Goal: Information Seeking & Learning: Stay updated

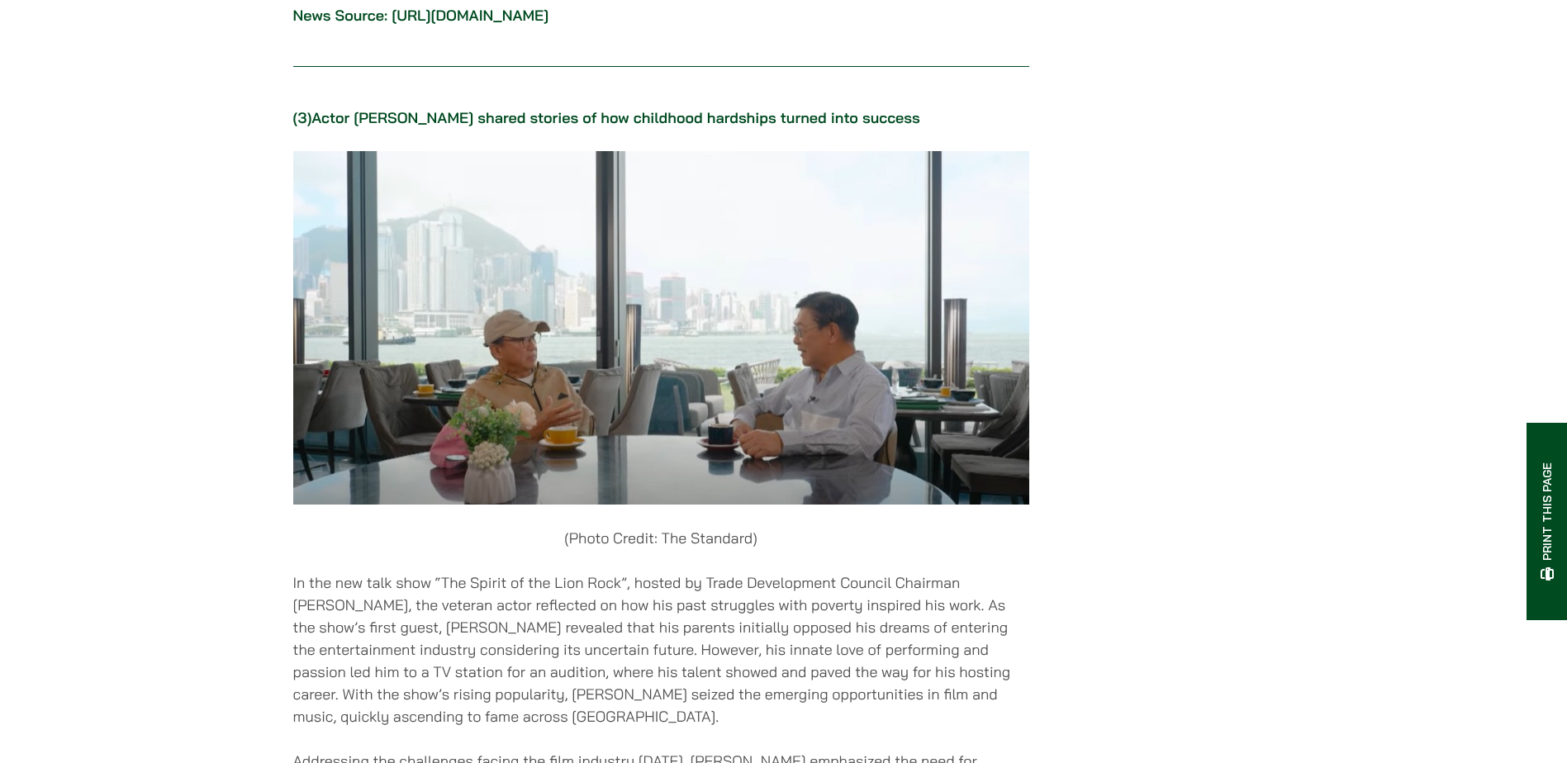
scroll to position [4391, 0]
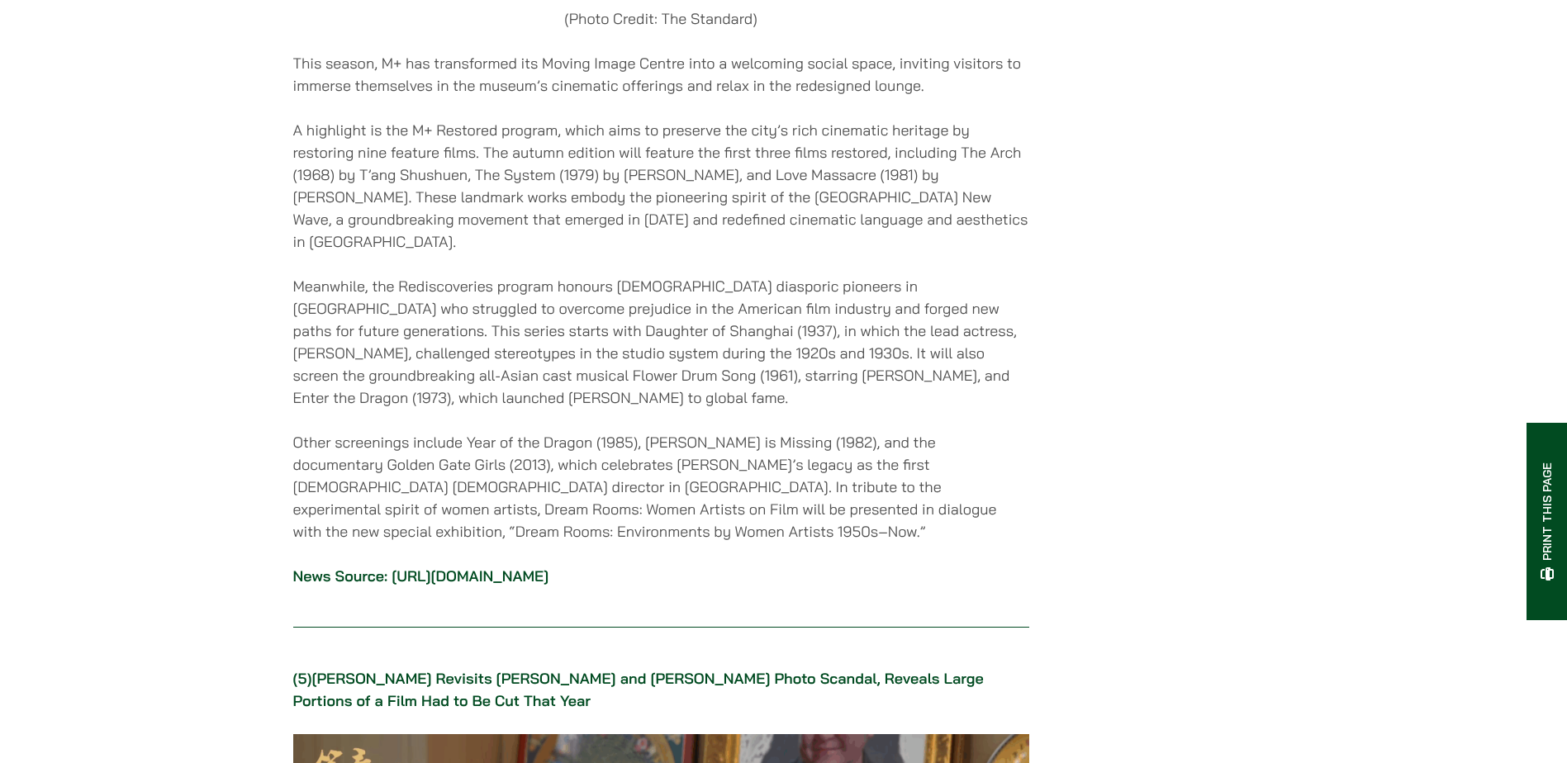
scroll to position [5900, 0]
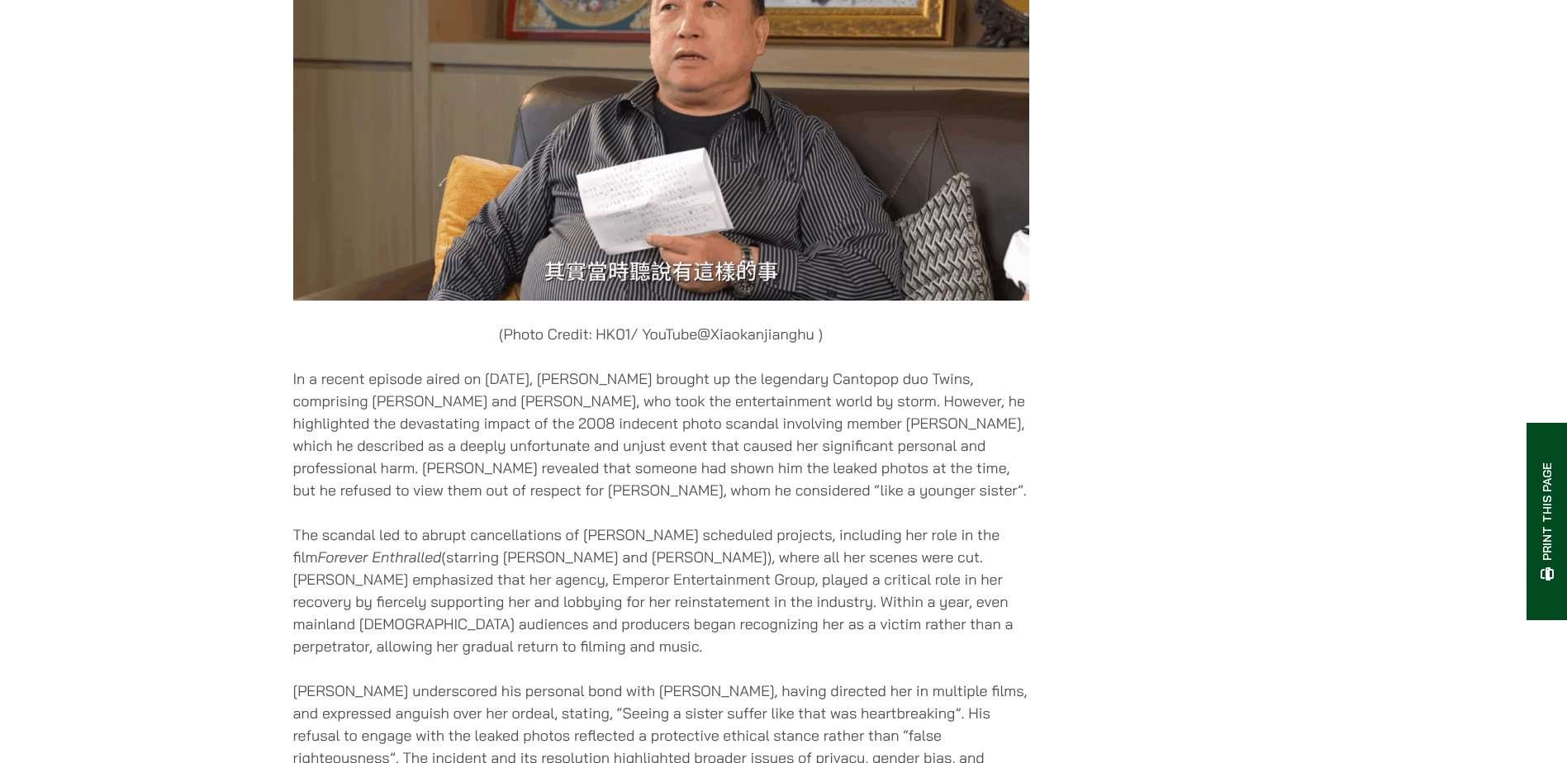
scroll to position [6981, 0]
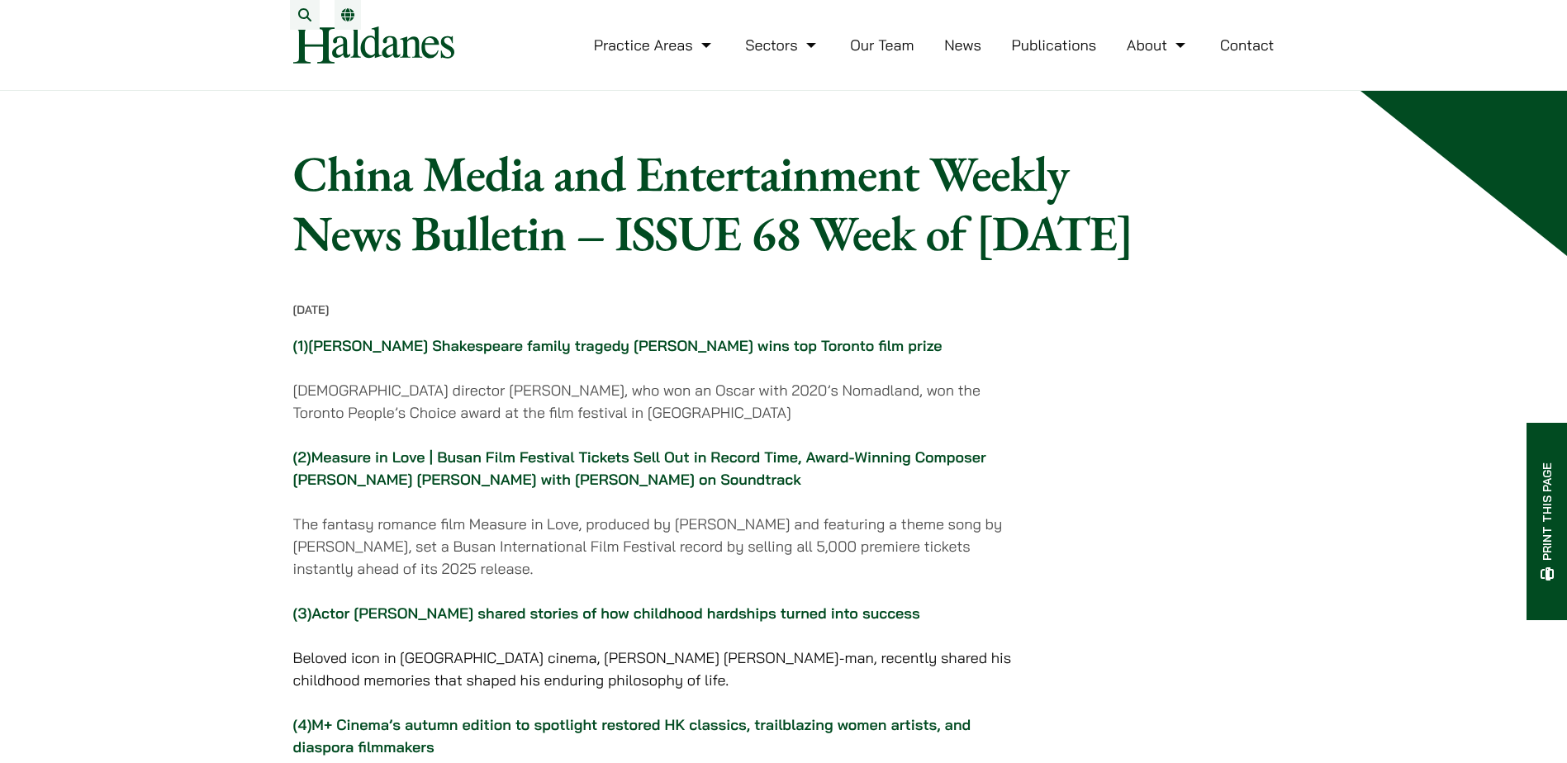
scroll to position [9756, 0]
